Goal: Navigation & Orientation: Find specific page/section

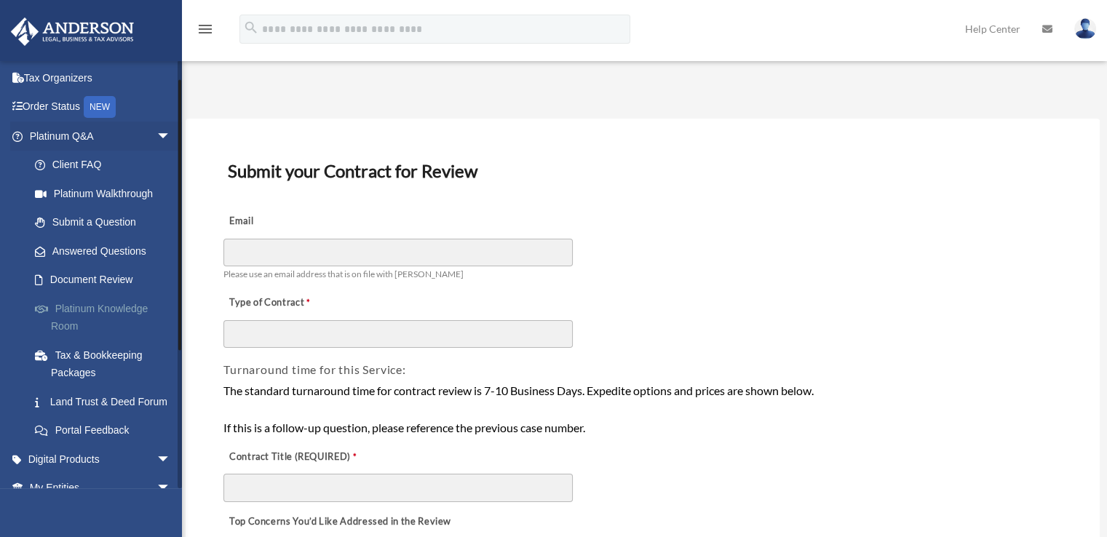
scroll to position [91, 0]
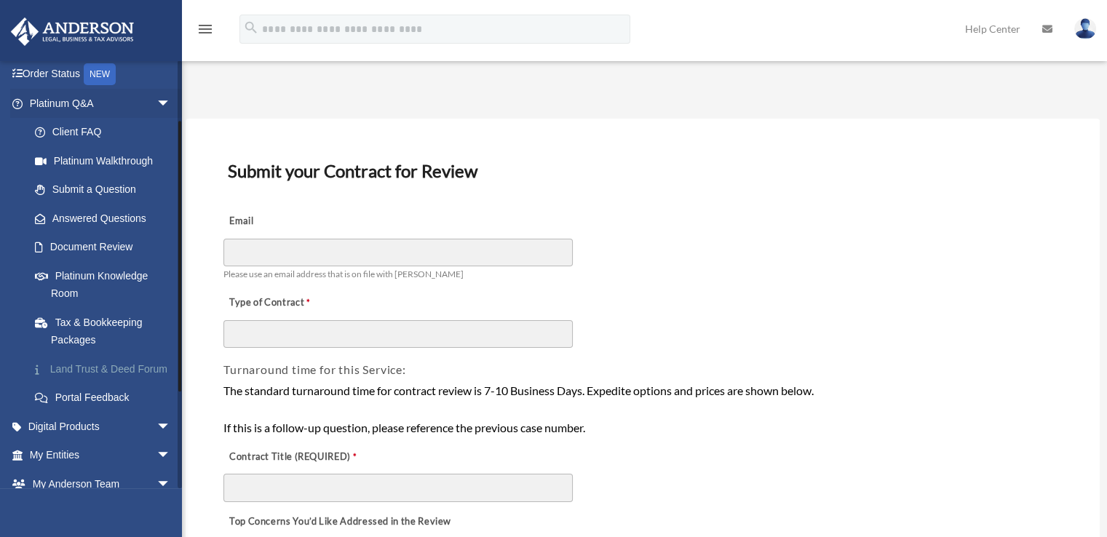
click at [107, 360] on link "Land Trust & Deed Forum" at bounding box center [106, 369] width 173 height 29
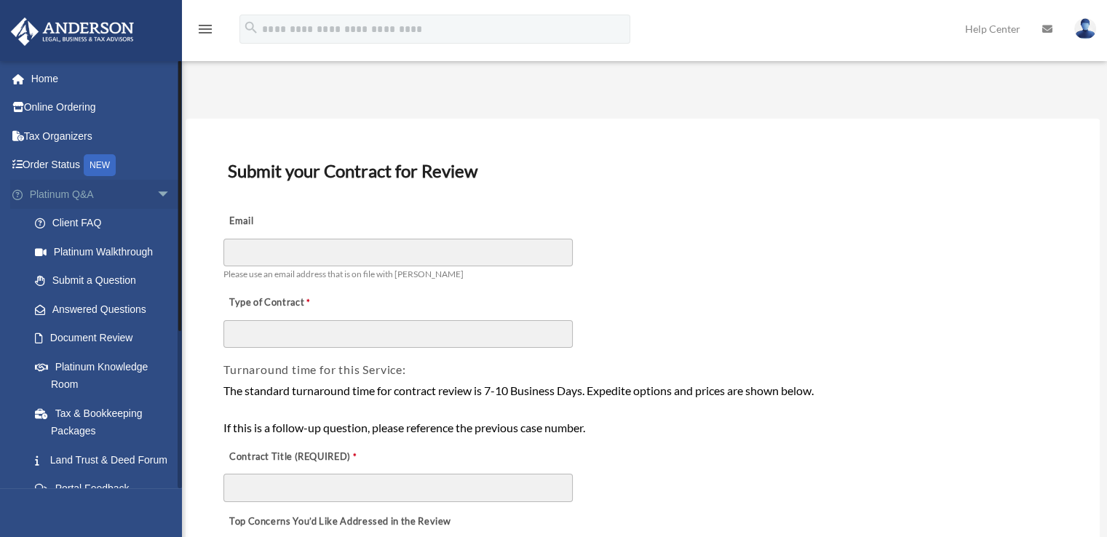
click at [157, 196] on span "arrow_drop_down" at bounding box center [171, 195] width 29 height 30
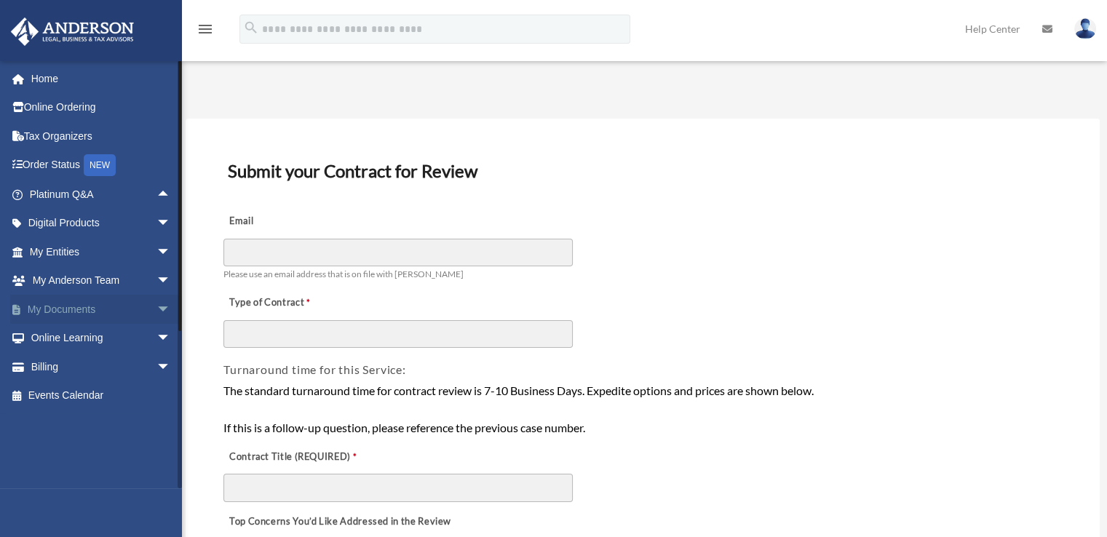
click at [157, 304] on span "arrow_drop_down" at bounding box center [171, 310] width 29 height 30
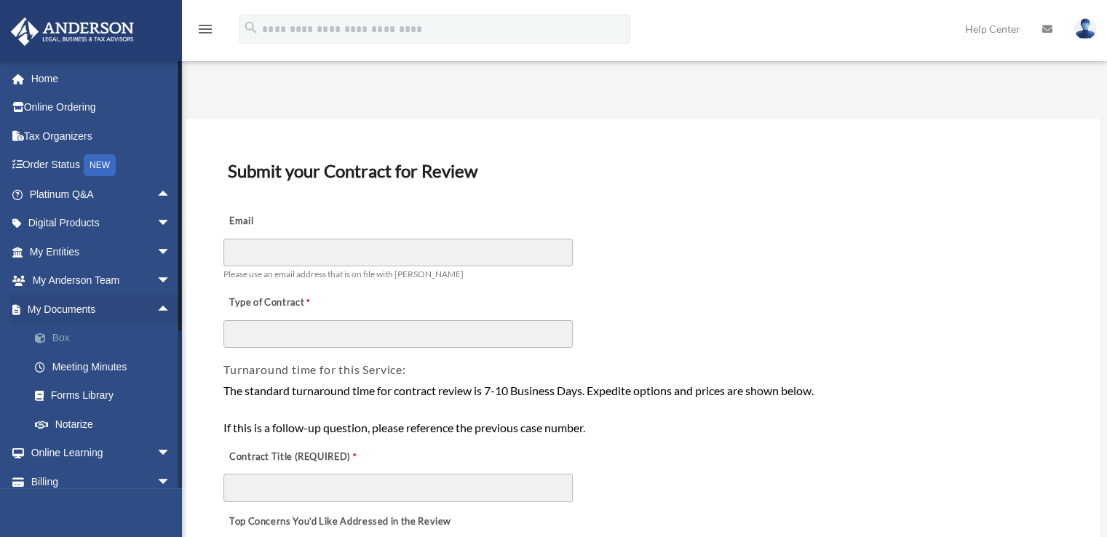
click at [70, 337] on link "Box" at bounding box center [106, 338] width 173 height 29
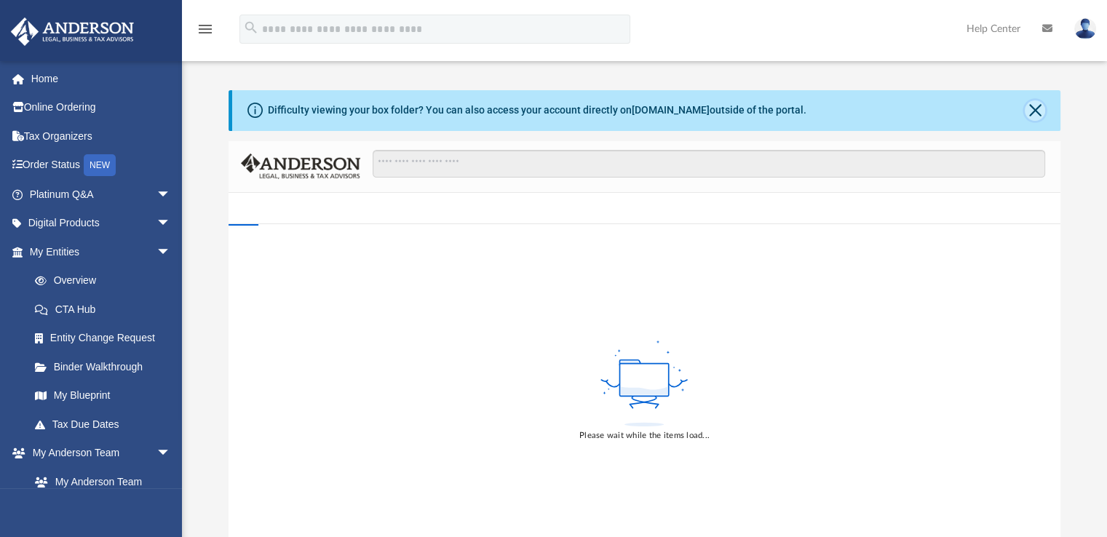
click at [1033, 105] on button "Close" at bounding box center [1035, 110] width 20 height 20
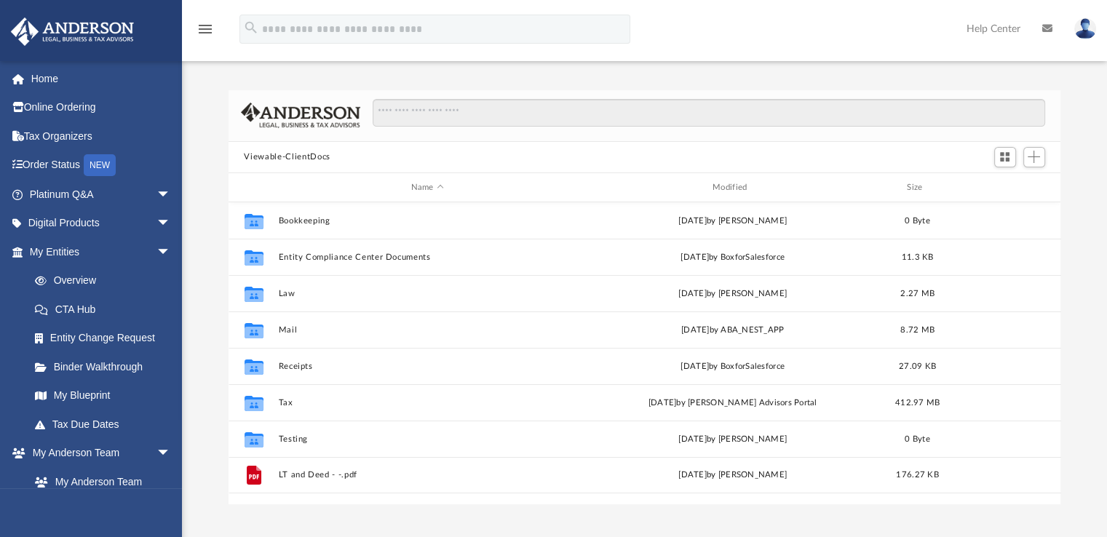
scroll to position [73, 0]
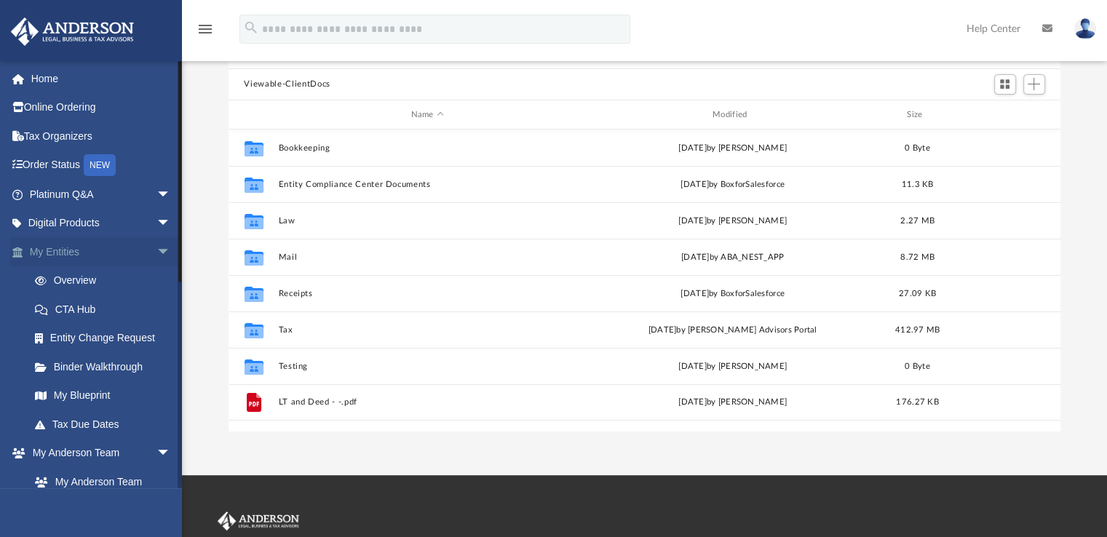
click at [157, 250] on span "arrow_drop_down" at bounding box center [171, 252] width 29 height 30
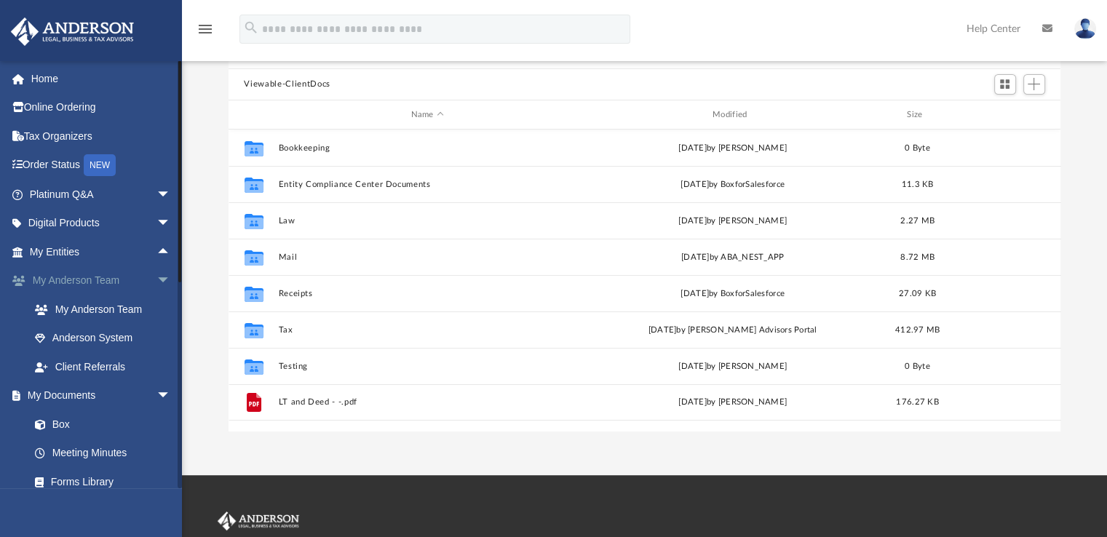
click at [157, 285] on span "arrow_drop_down" at bounding box center [171, 281] width 29 height 30
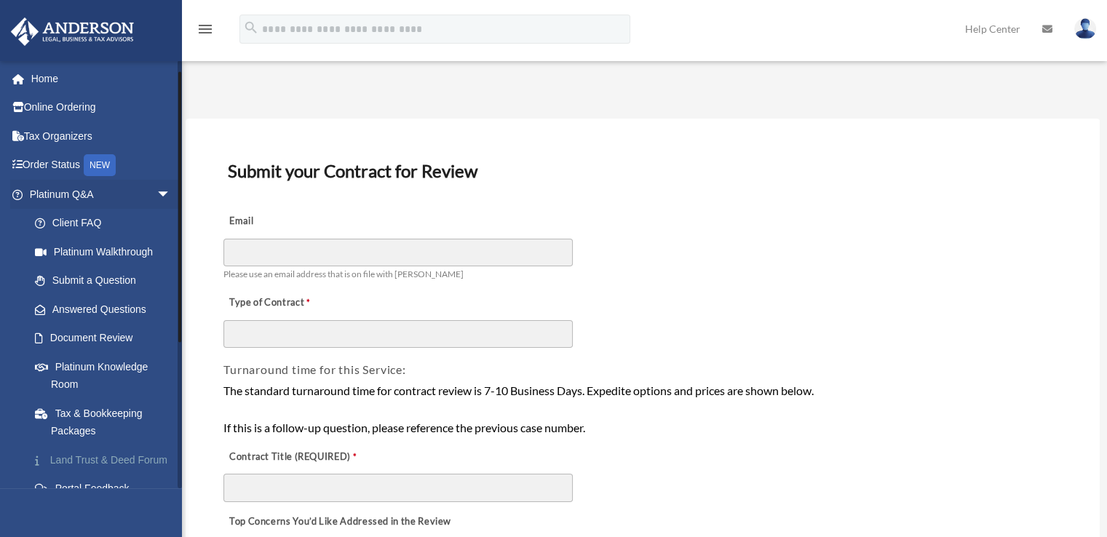
scroll to position [237, 0]
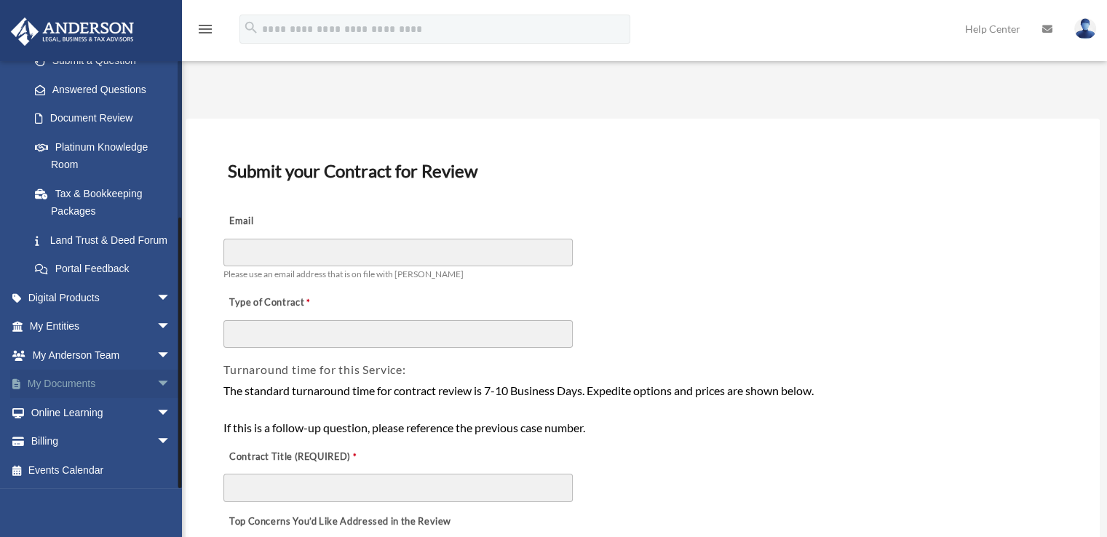
click at [157, 385] on span "arrow_drop_down" at bounding box center [171, 385] width 29 height 30
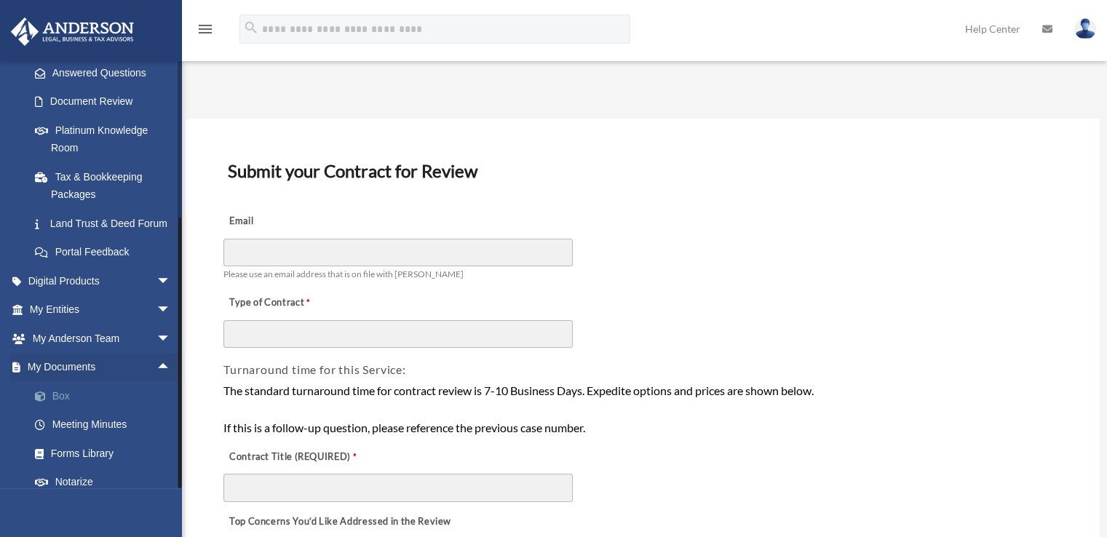
click at [63, 411] on link "Box" at bounding box center [106, 395] width 173 height 29
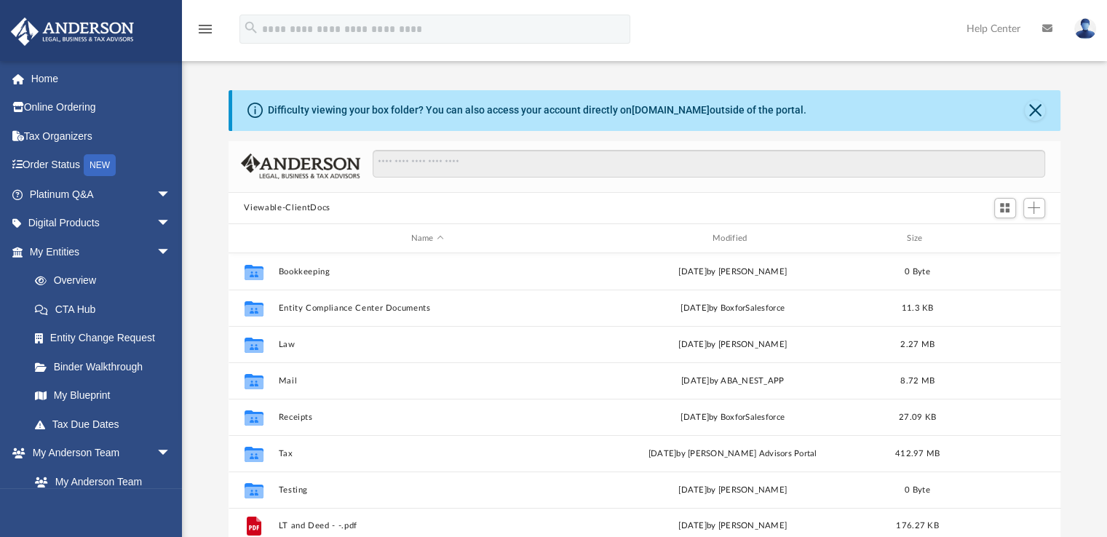
scroll to position [73, 0]
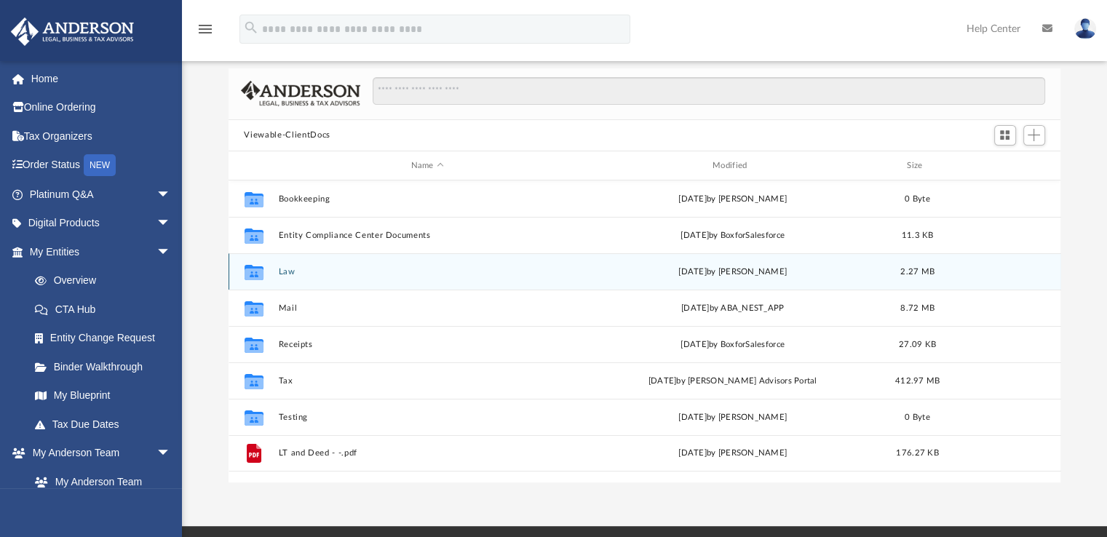
click at [271, 277] on div "Collaborated Folder" at bounding box center [253, 272] width 36 height 23
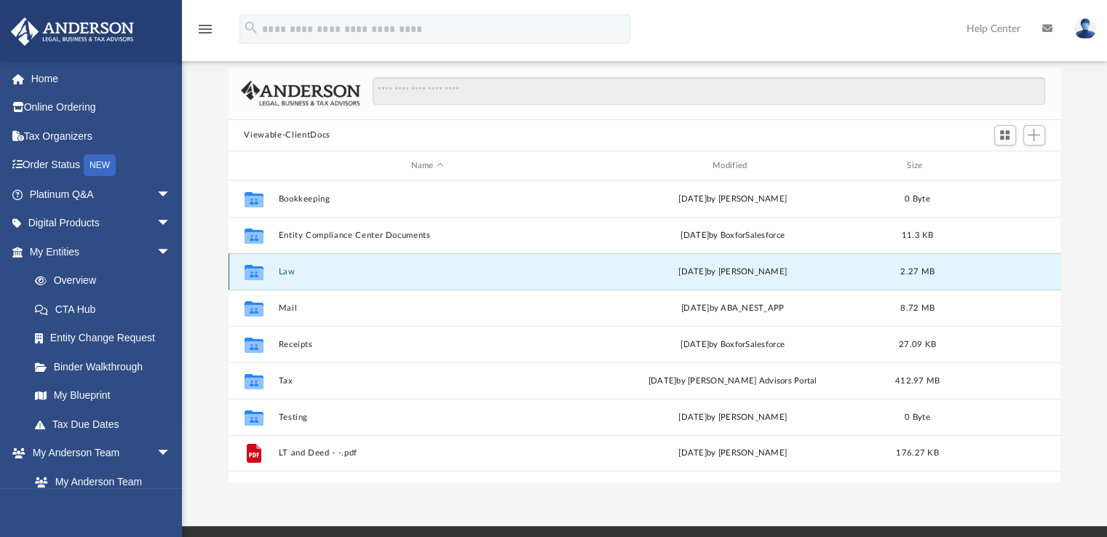
click at [282, 272] on button "Law" at bounding box center [427, 271] width 298 height 9
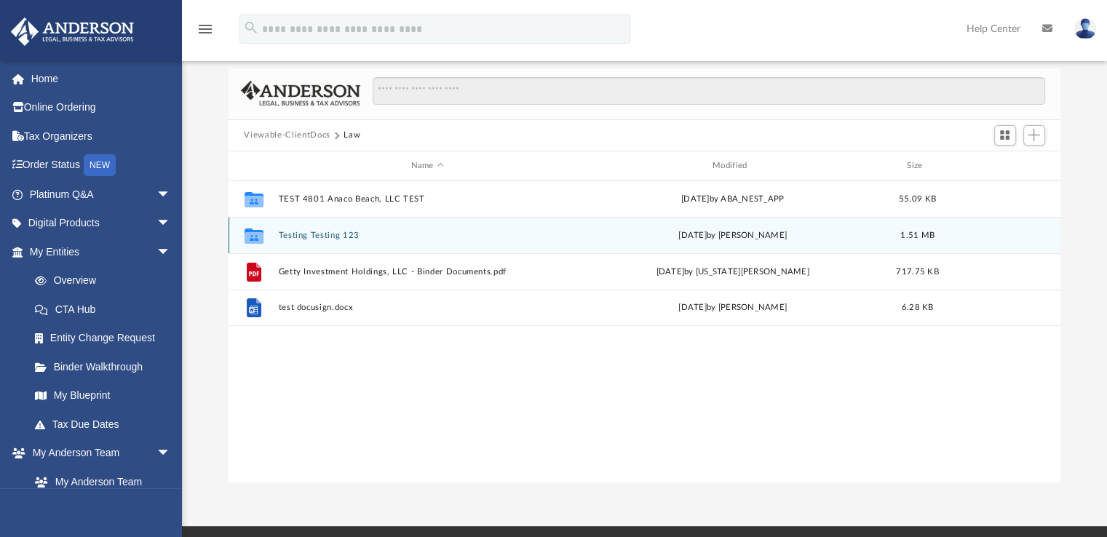
click at [312, 237] on button "Testing Testing 123" at bounding box center [427, 235] width 298 height 9
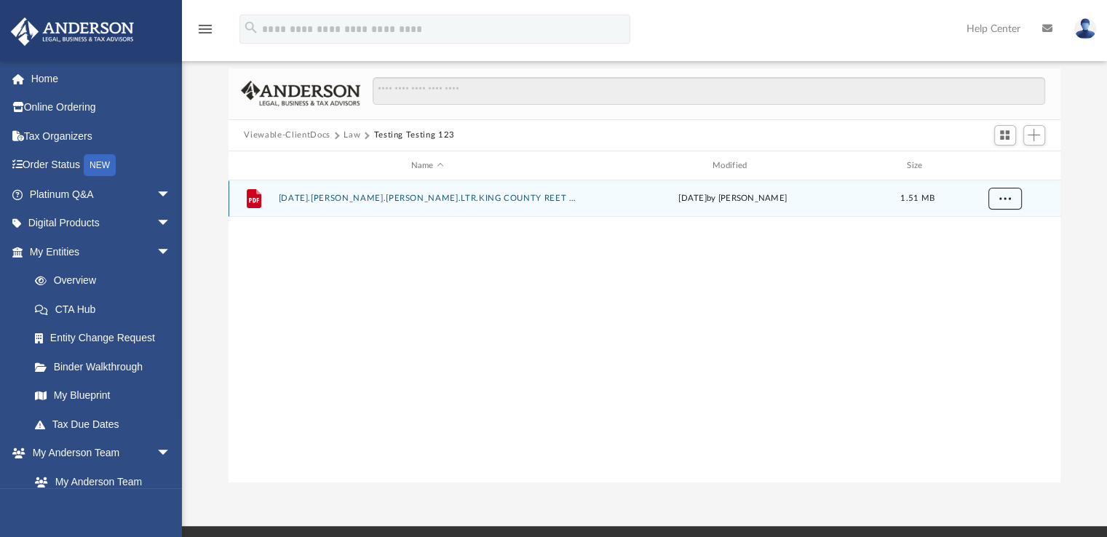
click at [1005, 205] on button "More options" at bounding box center [1004, 200] width 33 height 22
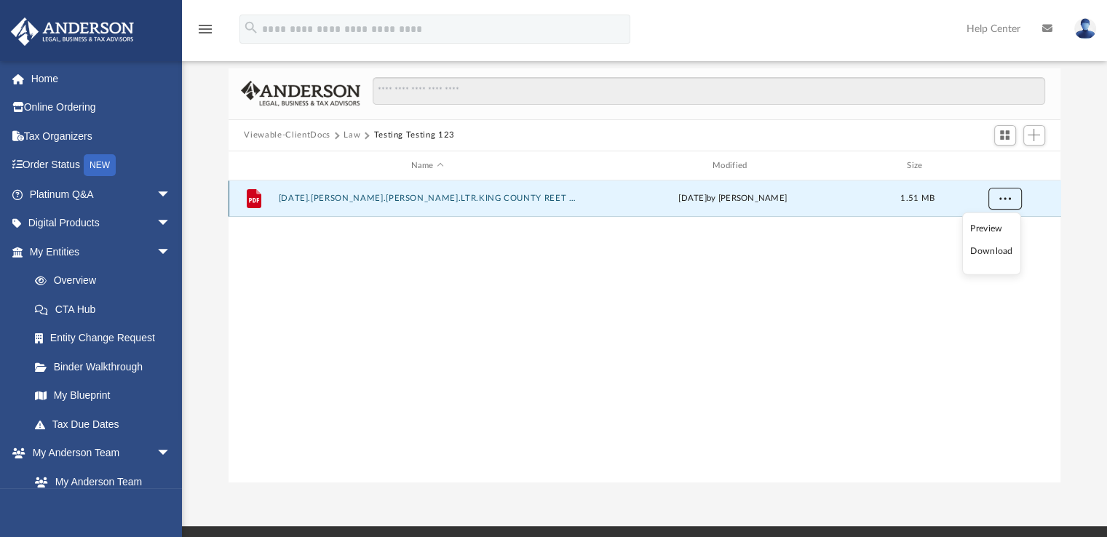
click at [1013, 202] on button "More options" at bounding box center [1004, 200] width 33 height 22
click at [157, 256] on span "arrow_drop_down" at bounding box center [171, 252] width 29 height 30
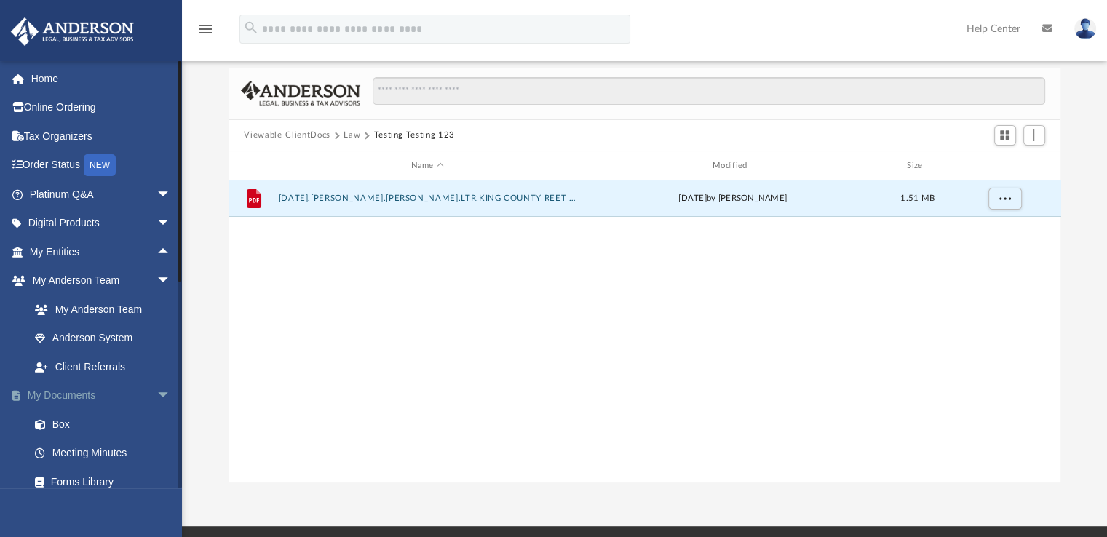
click at [159, 388] on span "arrow_drop_down" at bounding box center [171, 396] width 29 height 30
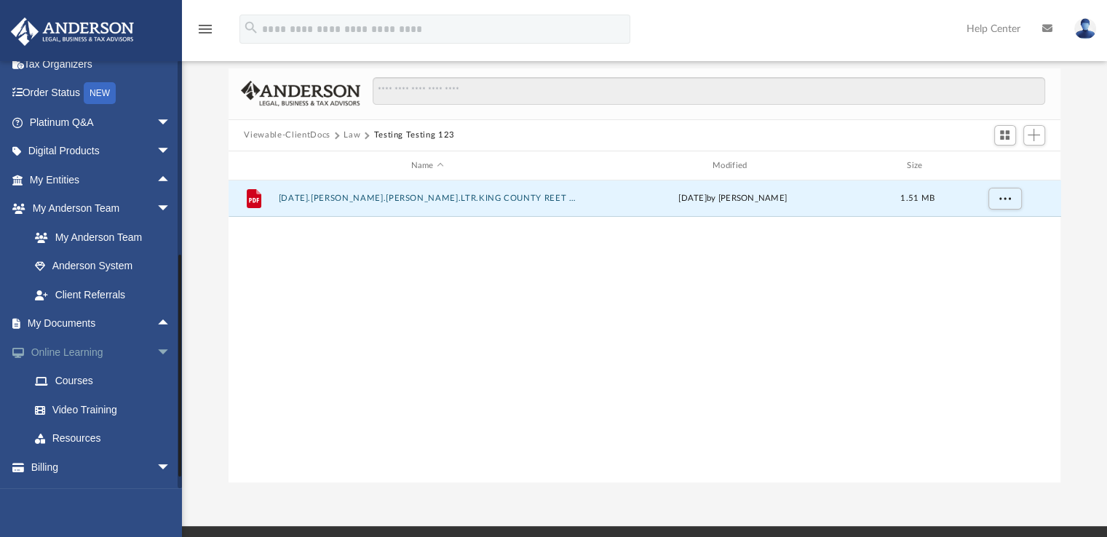
scroll to position [97, 0]
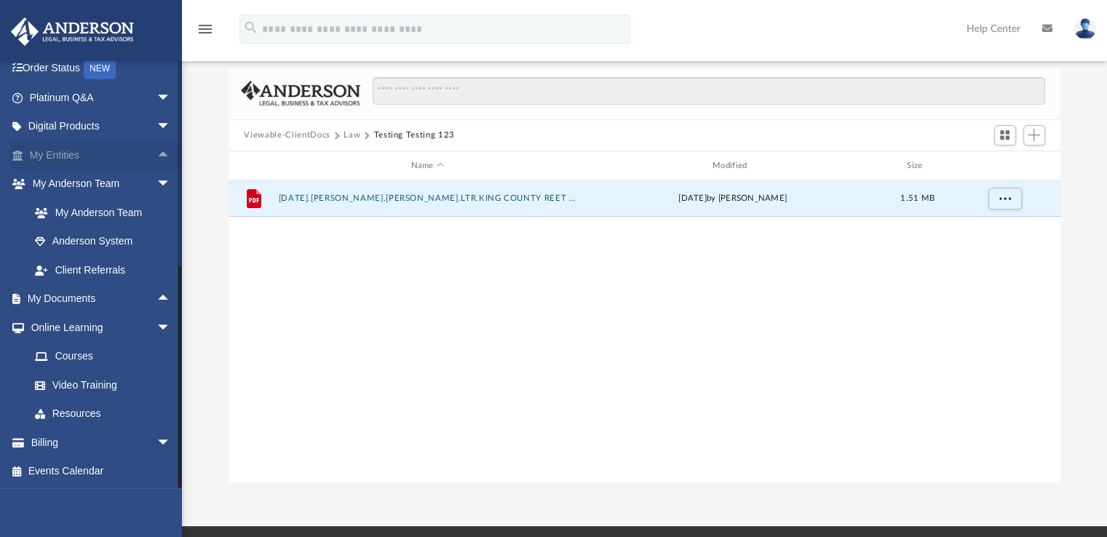
click at [157, 155] on span "arrow_drop_up" at bounding box center [171, 156] width 29 height 30
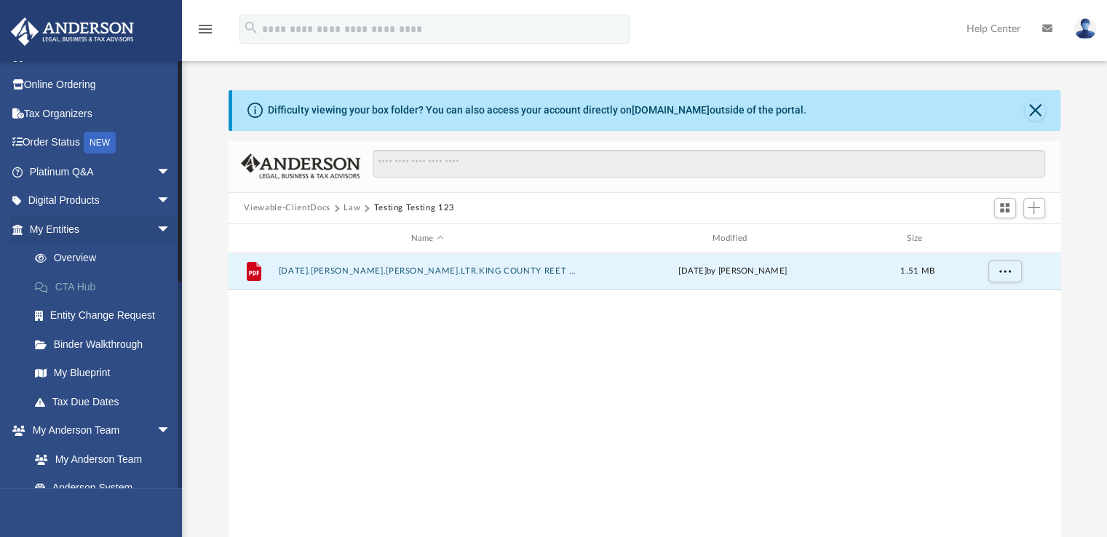
scroll to position [0, 0]
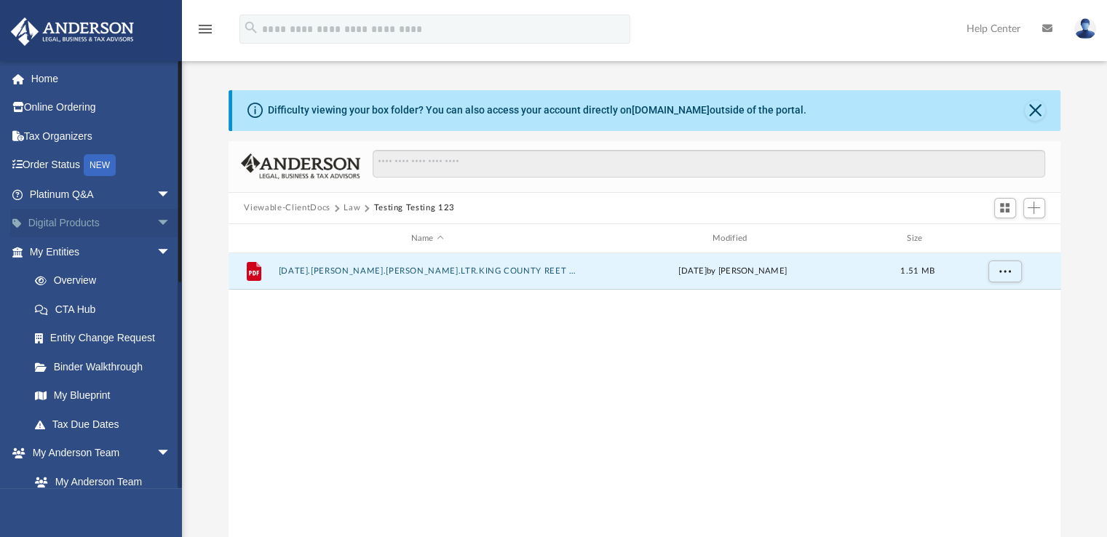
click at [157, 226] on span "arrow_drop_down" at bounding box center [171, 224] width 29 height 30
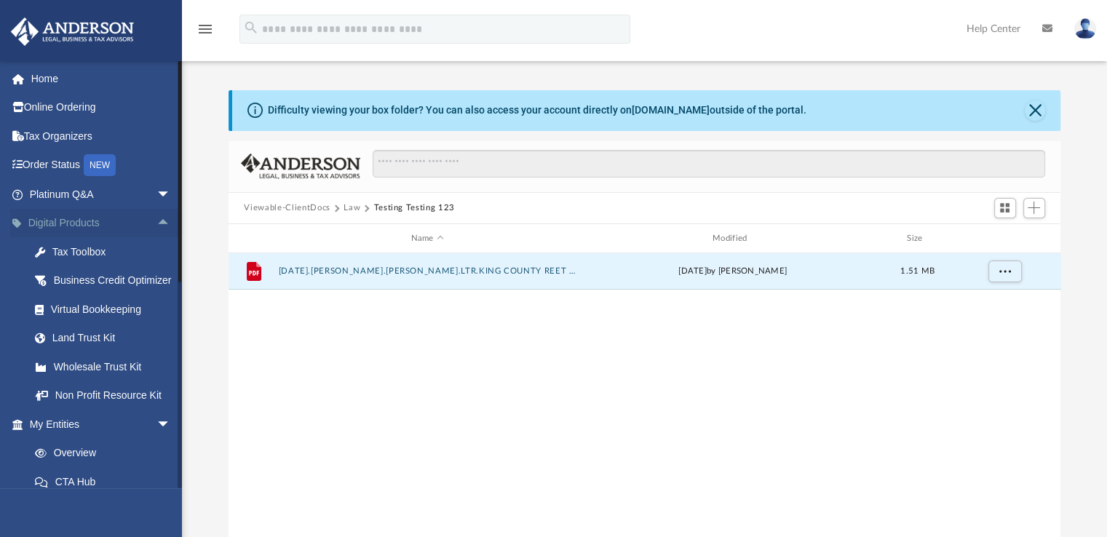
click at [157, 223] on span "arrow_drop_up" at bounding box center [171, 224] width 29 height 30
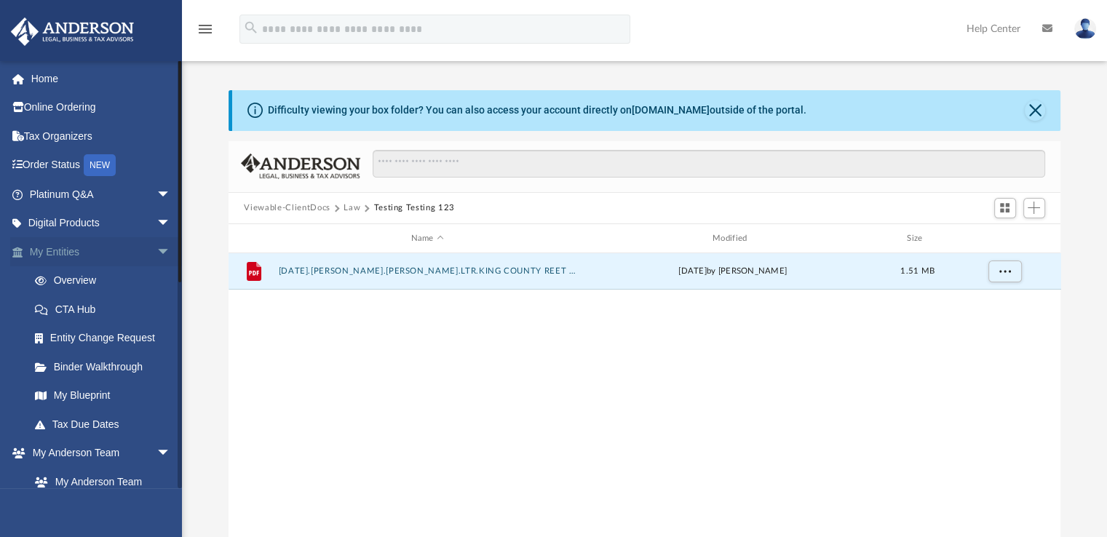
click at [157, 250] on span "arrow_drop_down" at bounding box center [171, 252] width 29 height 30
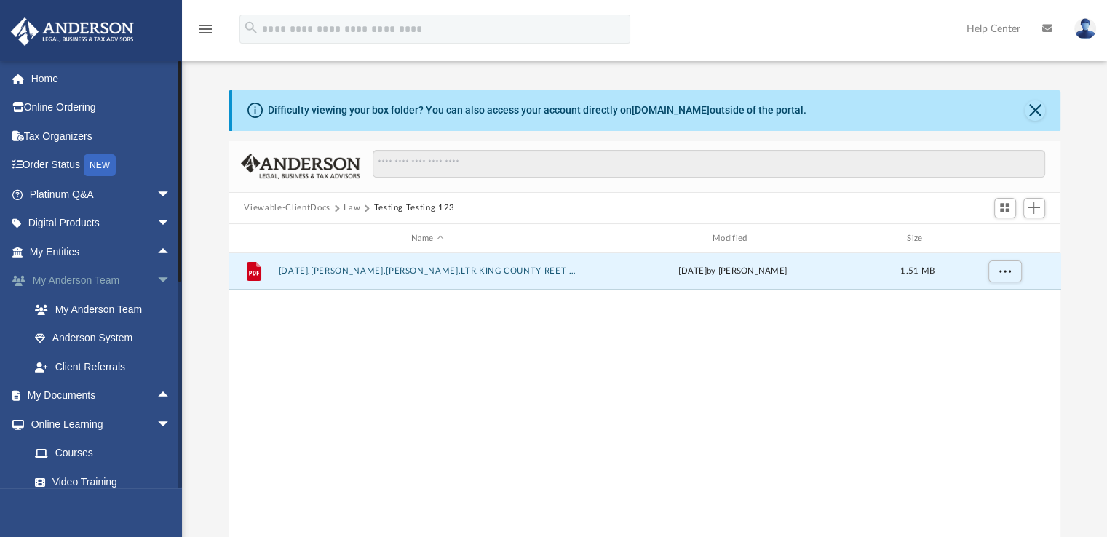
click at [157, 284] on span "arrow_drop_down" at bounding box center [171, 281] width 29 height 30
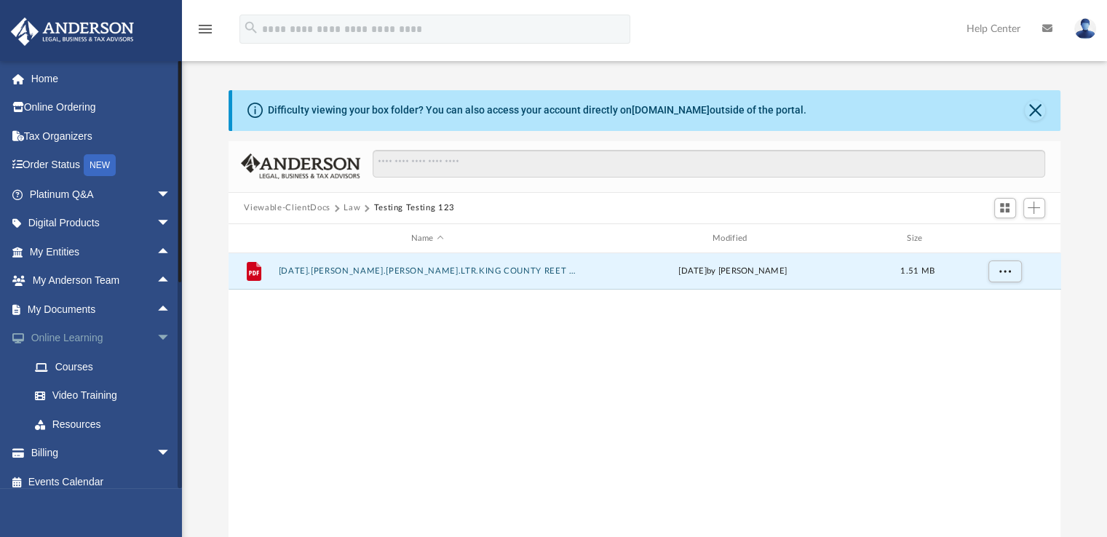
click at [157, 333] on span "arrow_drop_down" at bounding box center [171, 339] width 29 height 30
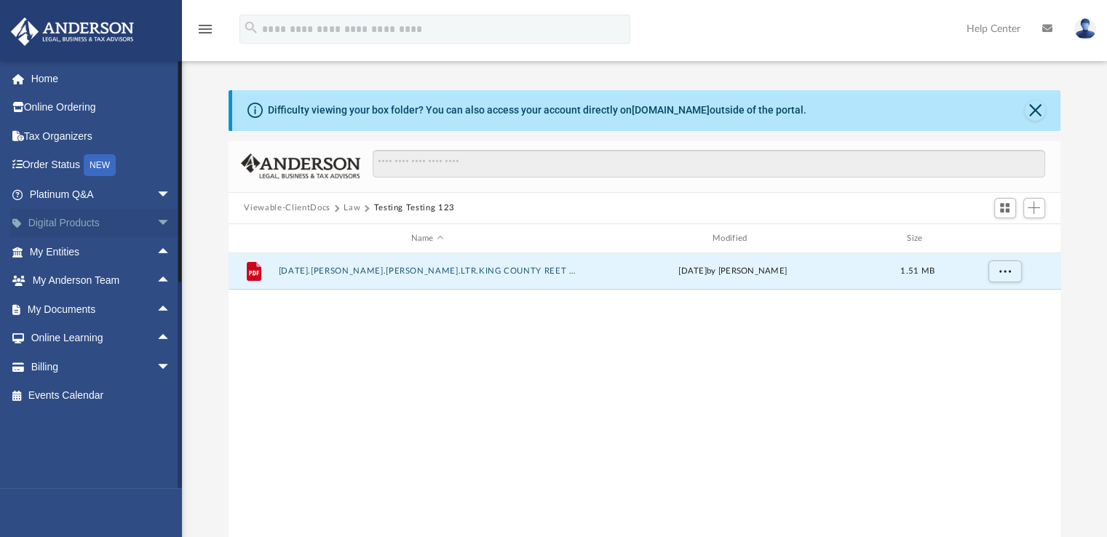
click at [157, 223] on span "arrow_drop_down" at bounding box center [171, 224] width 29 height 30
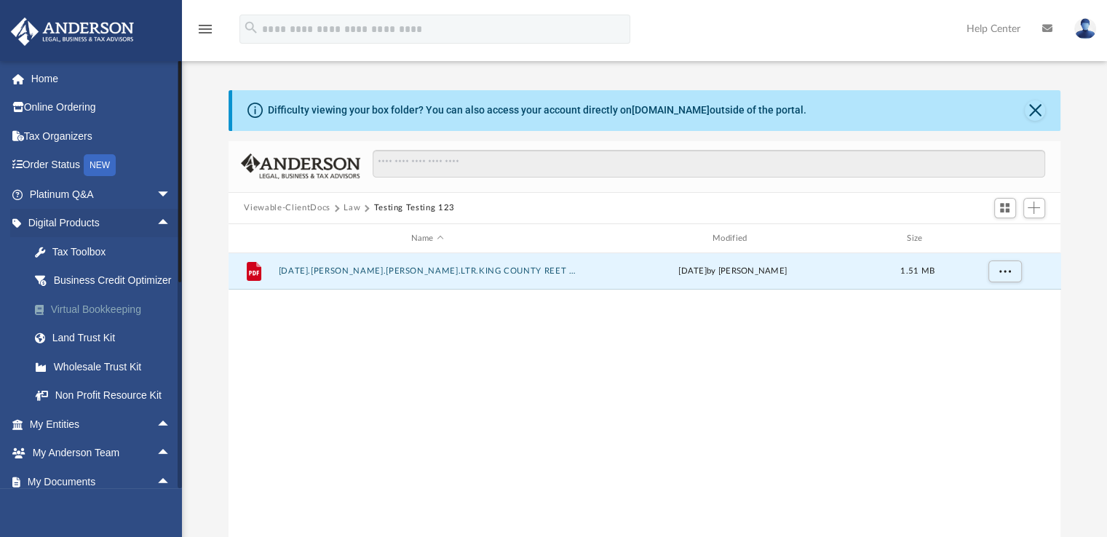
click at [58, 319] on div "Virtual Bookkeeping" at bounding box center [113, 310] width 124 height 18
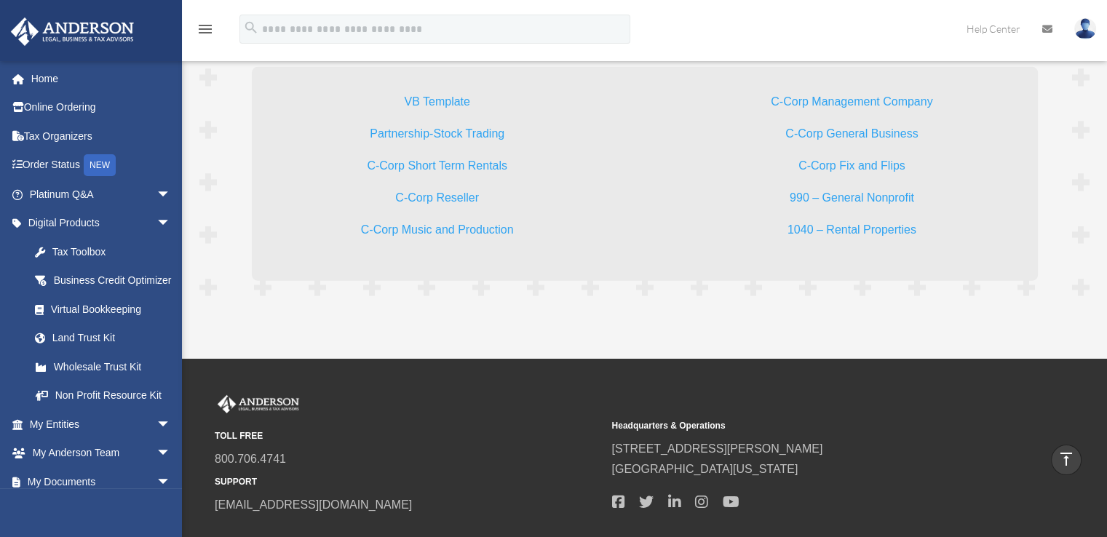
scroll to position [4290, 0]
